Goal: Browse casually

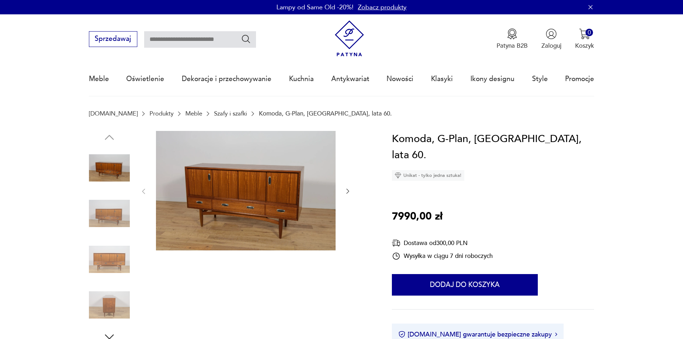
click at [345, 189] on icon "button" at bounding box center [347, 191] width 7 height 7
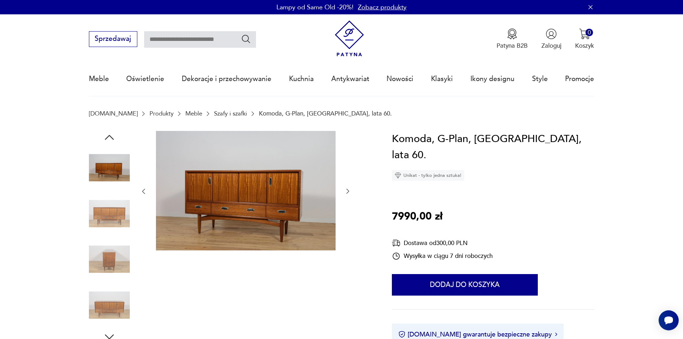
click at [347, 189] on icon "button" at bounding box center [347, 191] width 3 height 5
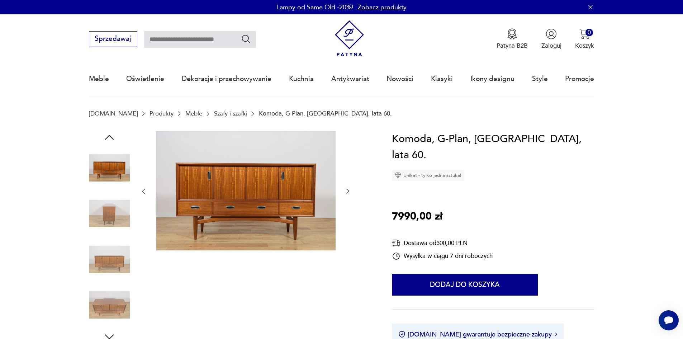
click at [347, 189] on icon "button" at bounding box center [347, 191] width 3 height 5
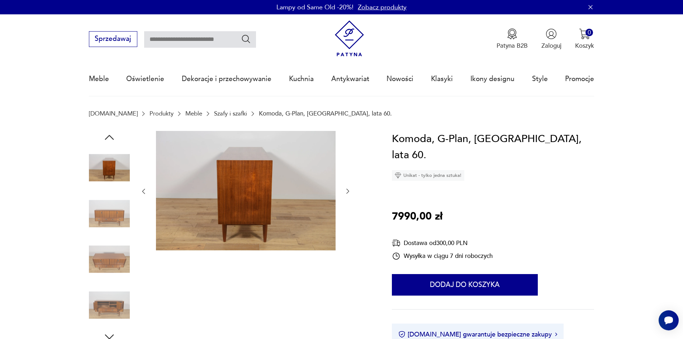
click at [347, 189] on icon "button" at bounding box center [347, 191] width 3 height 5
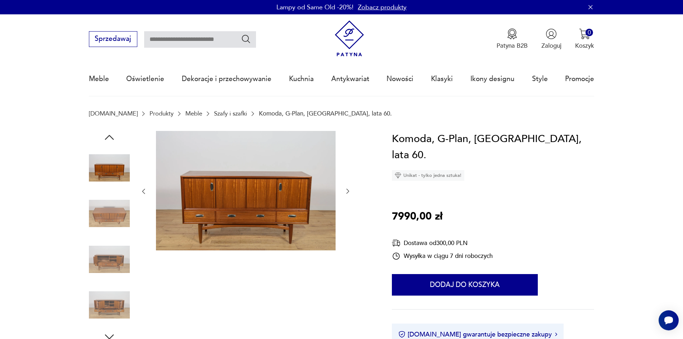
click at [347, 189] on icon "button" at bounding box center [347, 191] width 3 height 5
